Goal: Task Accomplishment & Management: Use online tool/utility

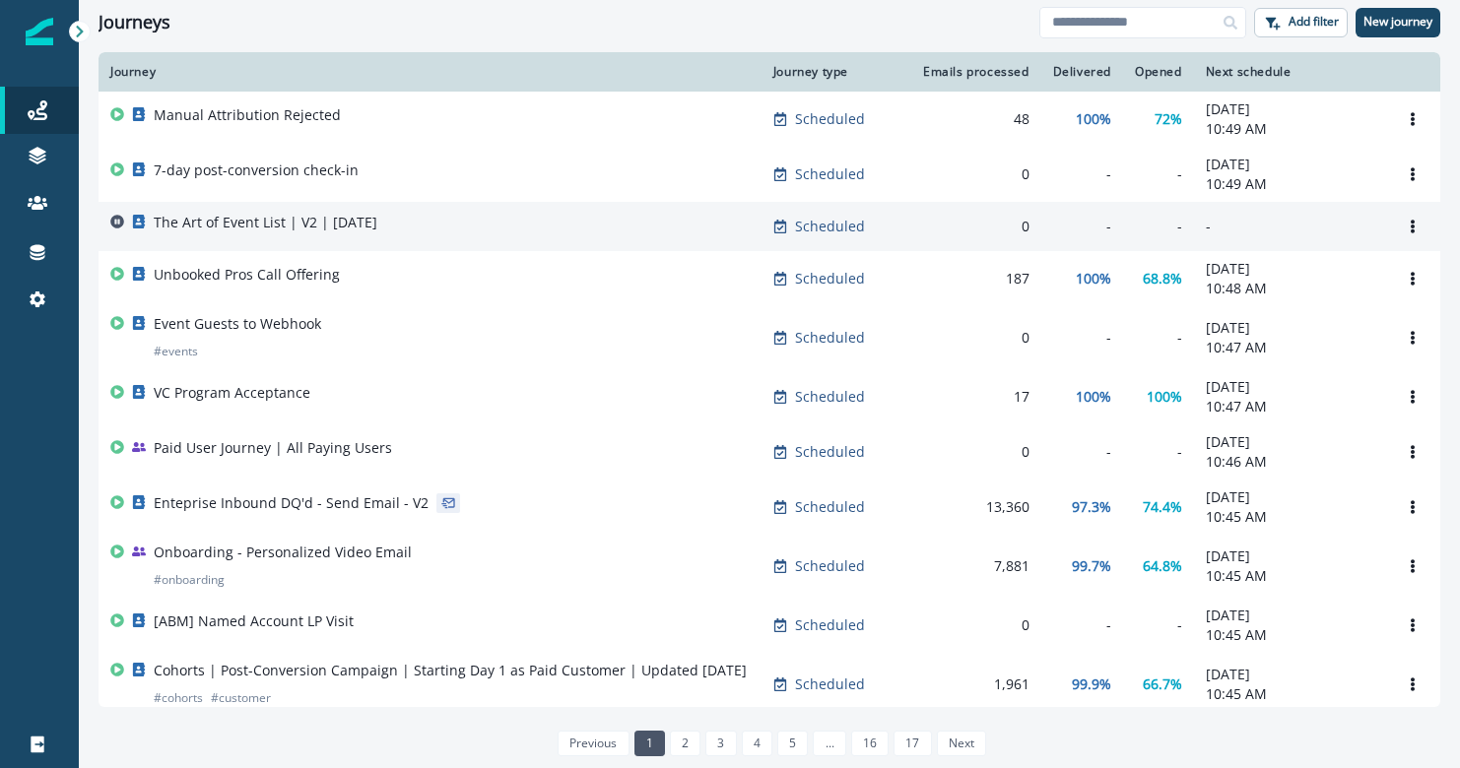
click at [278, 232] on p "The Art of Event List | V2 | [DATE]" at bounding box center [266, 223] width 224 height 20
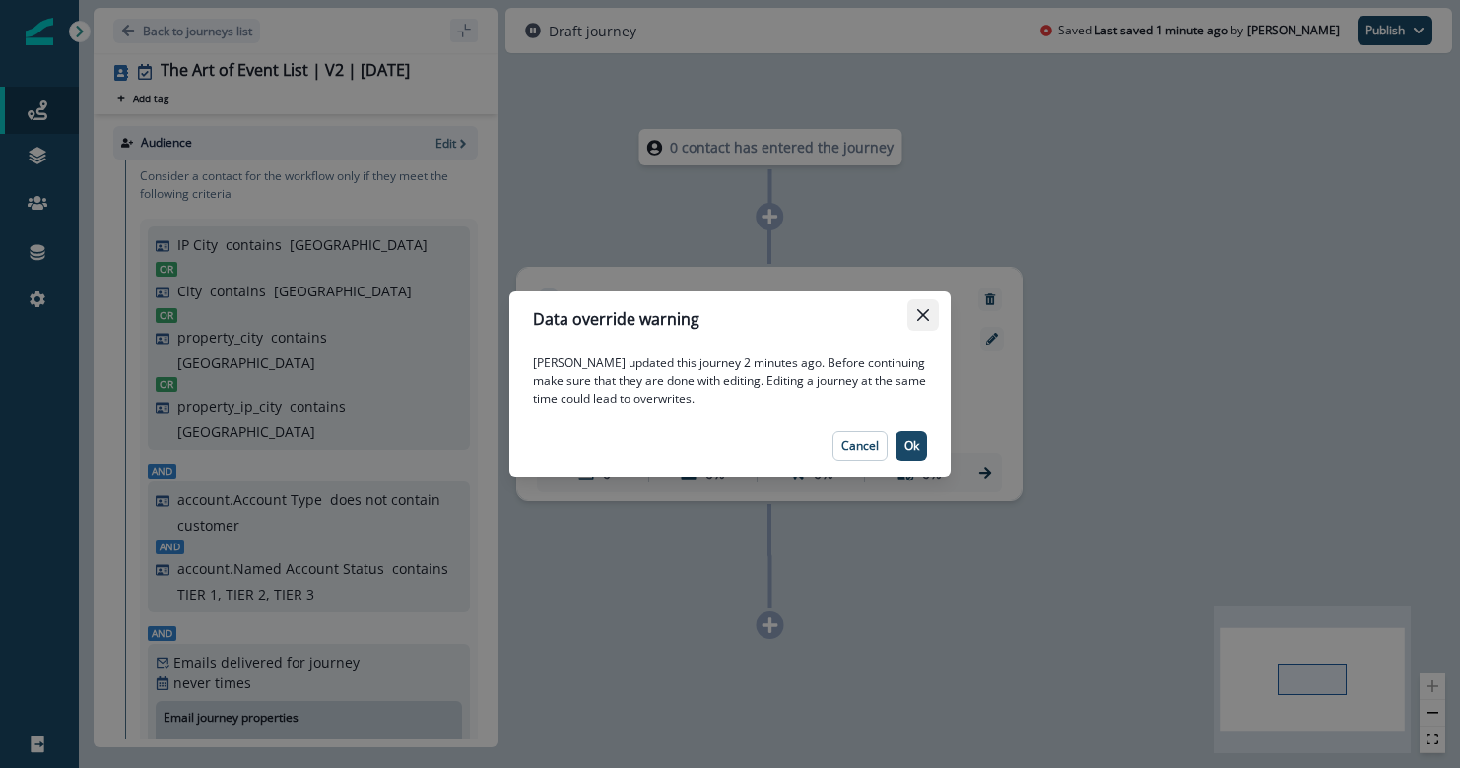
click at [920, 319] on icon "Close" at bounding box center [923, 315] width 12 height 12
click at [905, 439] on p "Ok" at bounding box center [911, 446] width 15 height 14
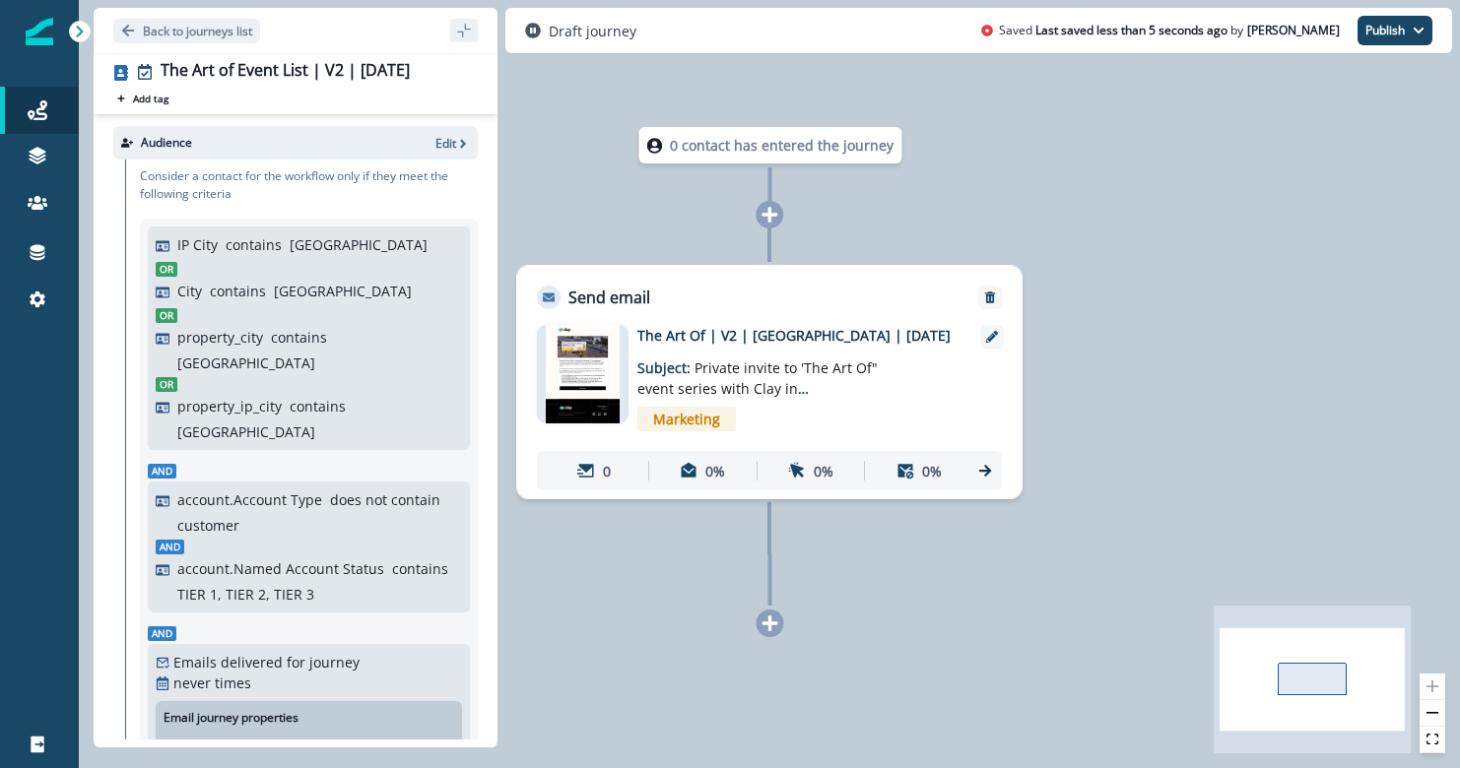
scroll to position [455, 0]
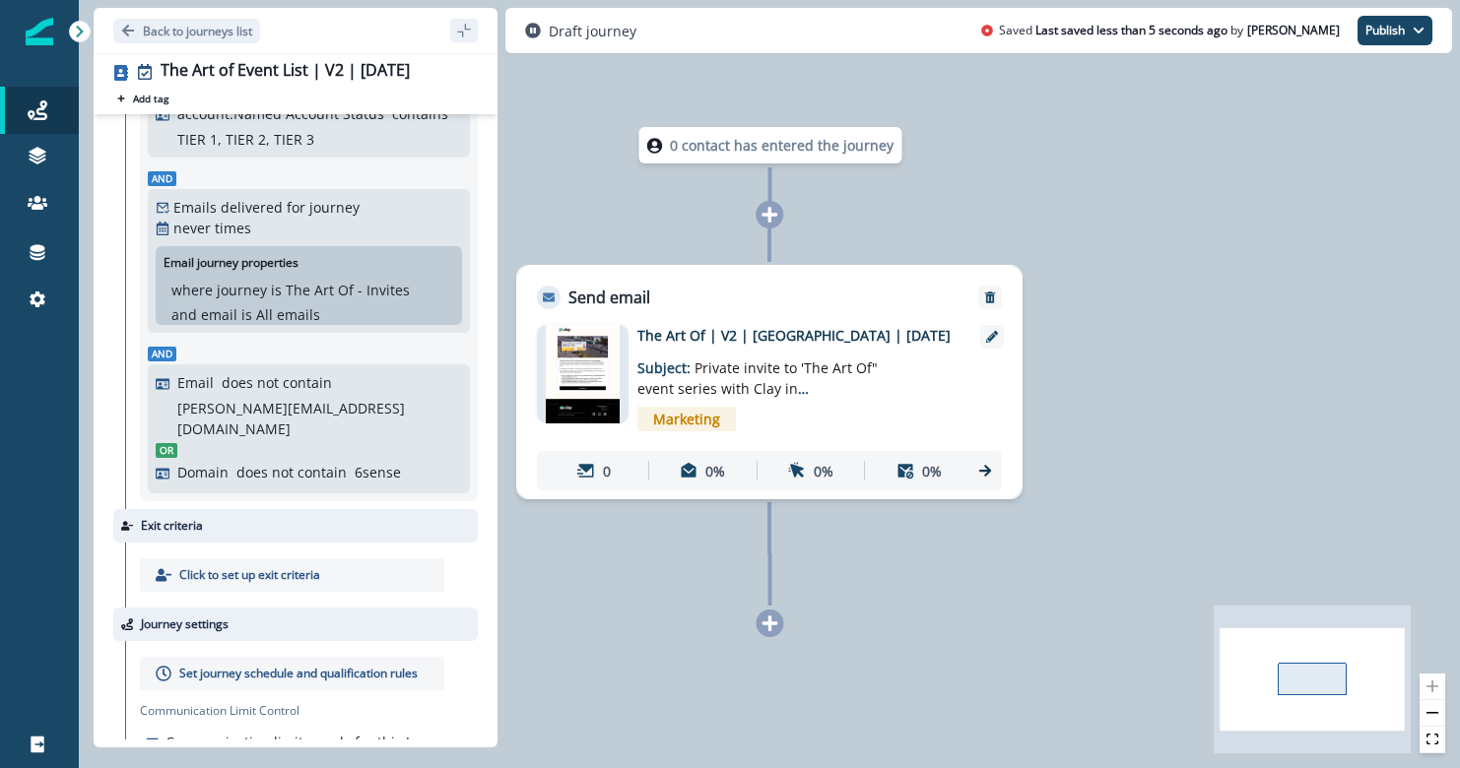
click at [268, 462] on p "does not contain" at bounding box center [291, 472] width 110 height 21
